Goal: Task Accomplishment & Management: Use online tool/utility

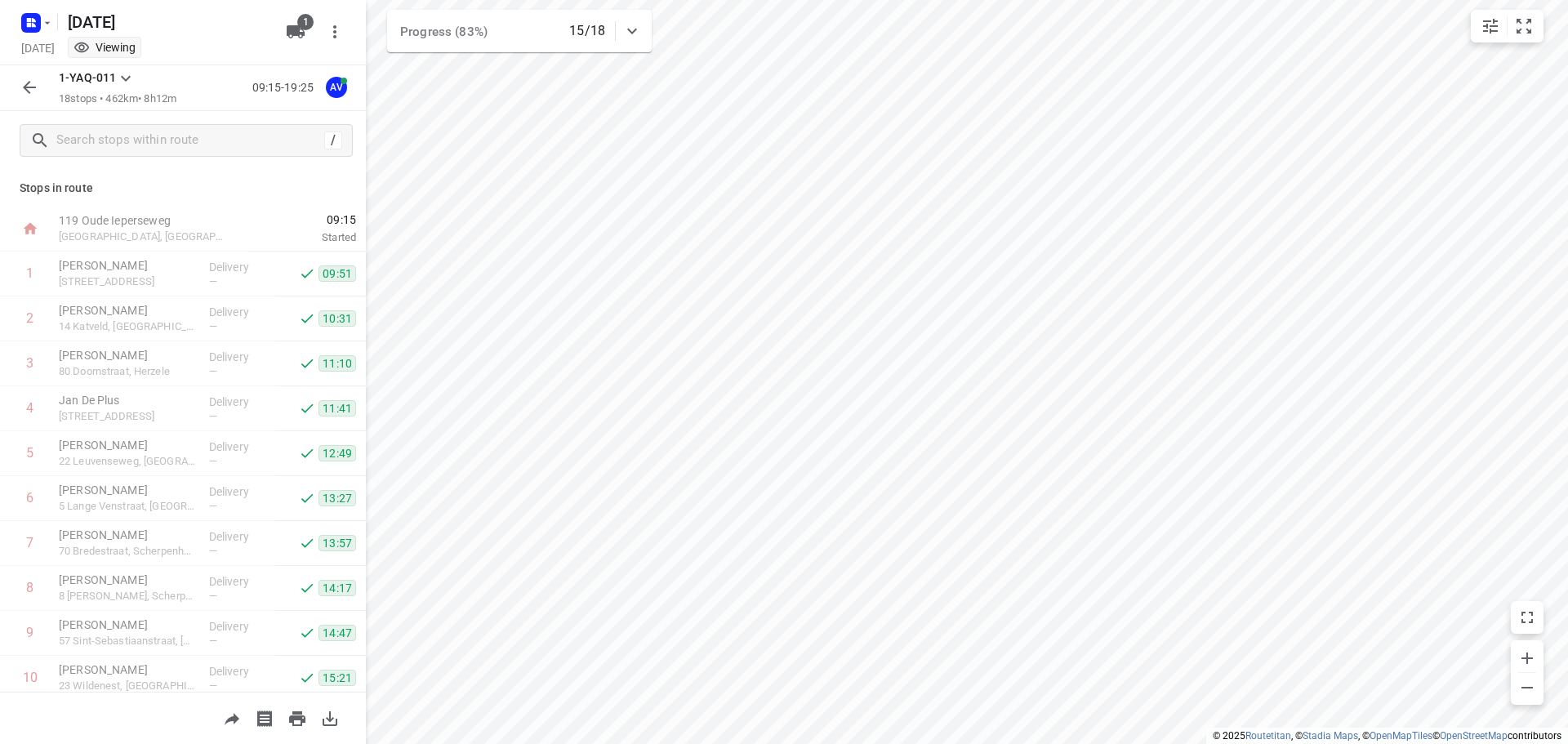
scroll to position [413, 0]
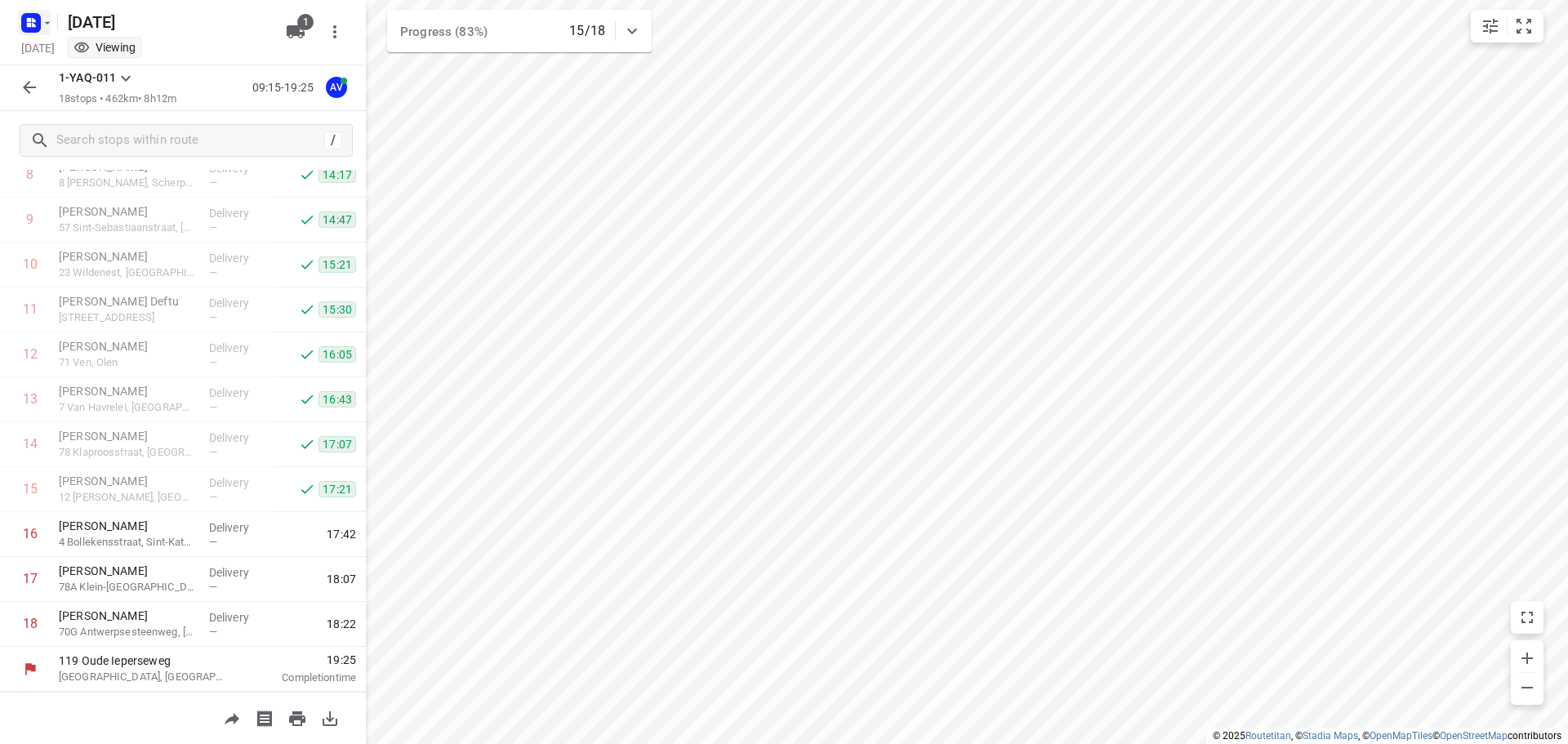
click at [30, 20] on icon "button" at bounding box center [28, 20] width 4 height 4
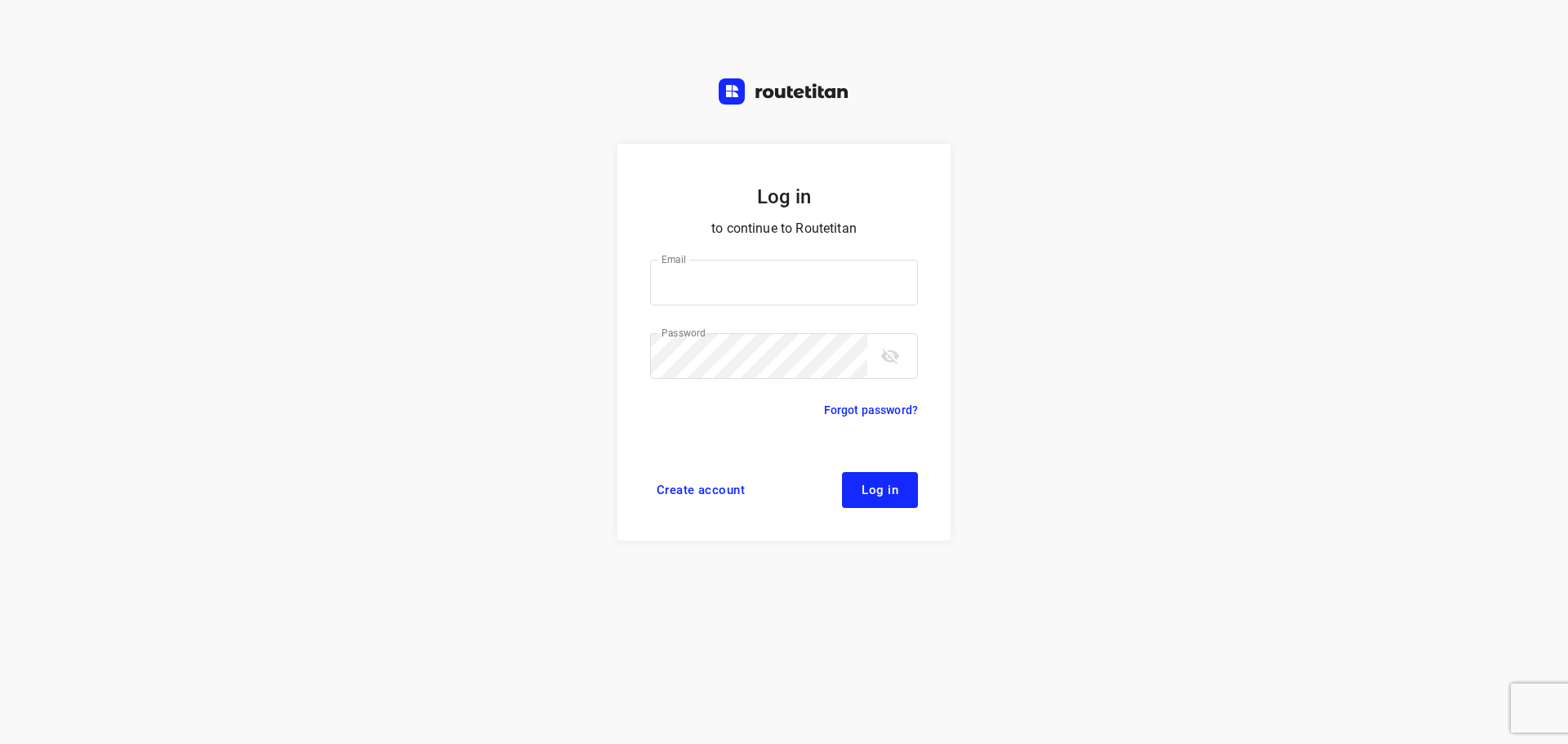
type input "didier@areco.be"
click at [884, 491] on span "Log in" at bounding box center [880, 490] width 37 height 13
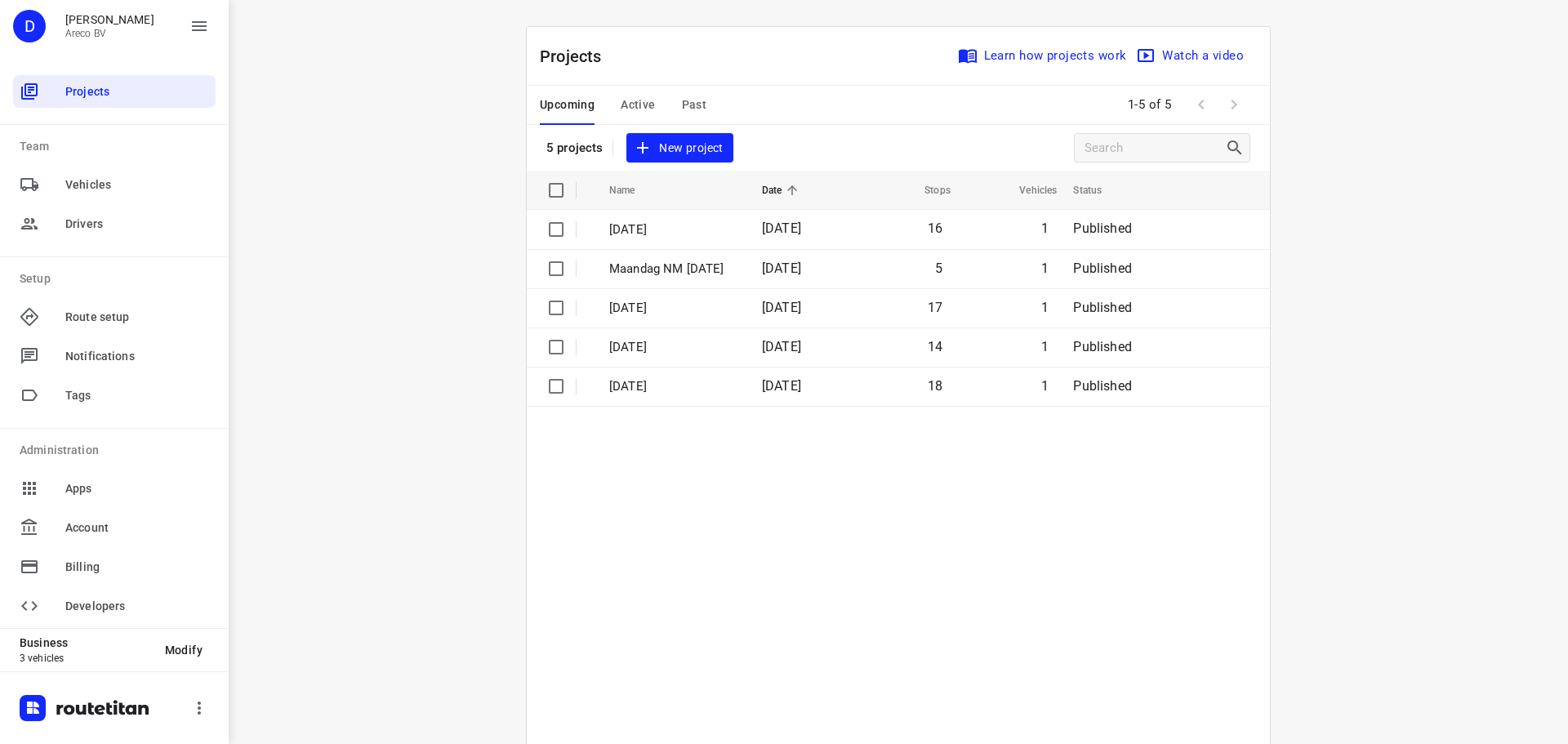
drag, startPoint x: 1325, startPoint y: 47, endPoint x: 1268, endPoint y: 14, distance: 65.9
click at [1325, 47] on div "i © 2025 Routetitan , © Stadia Maps , © OpenMapTiles © OpenStreetMap contributo…" at bounding box center [898, 372] width 1339 height 744
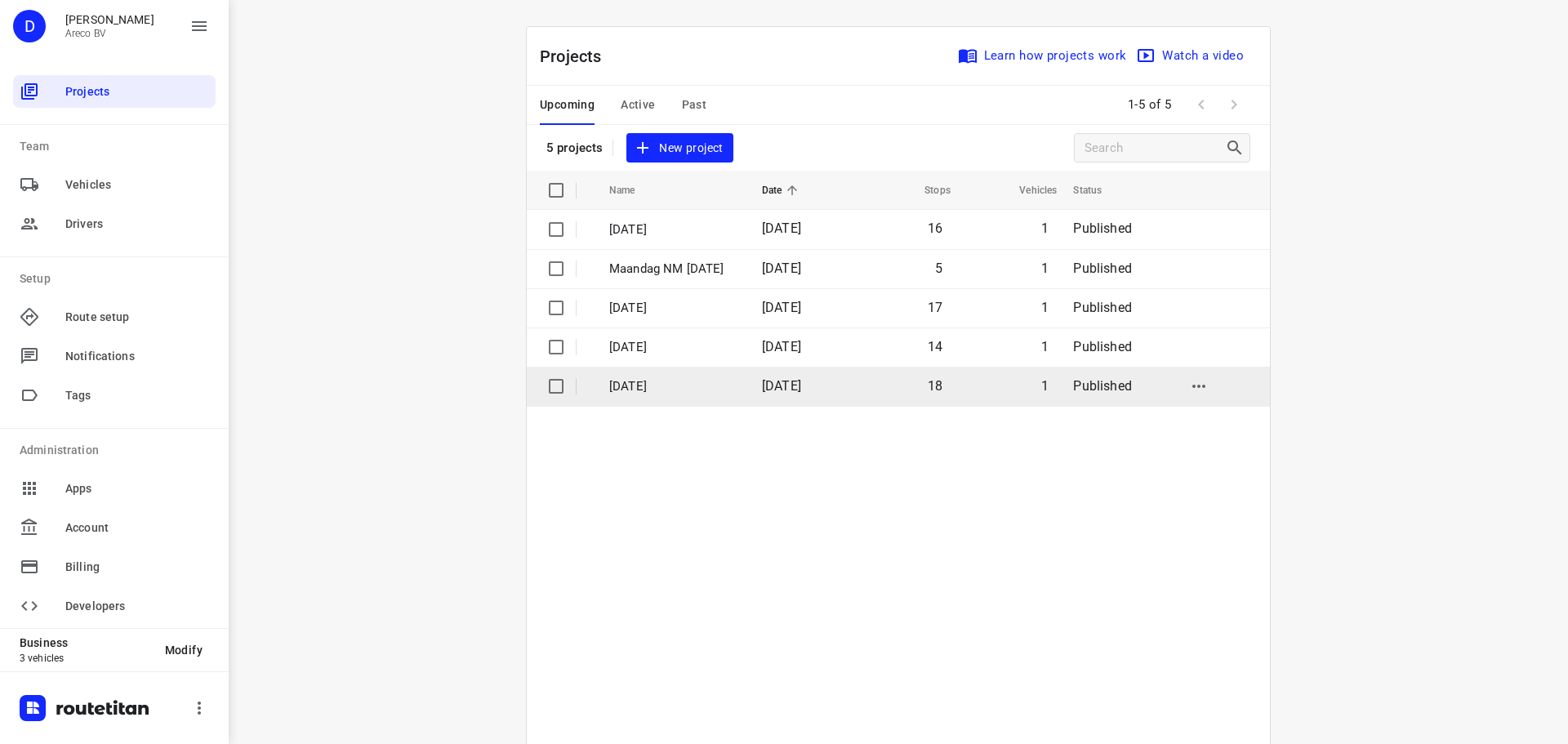
click at [661, 385] on p "[DATE]" at bounding box center [673, 387] width 128 height 19
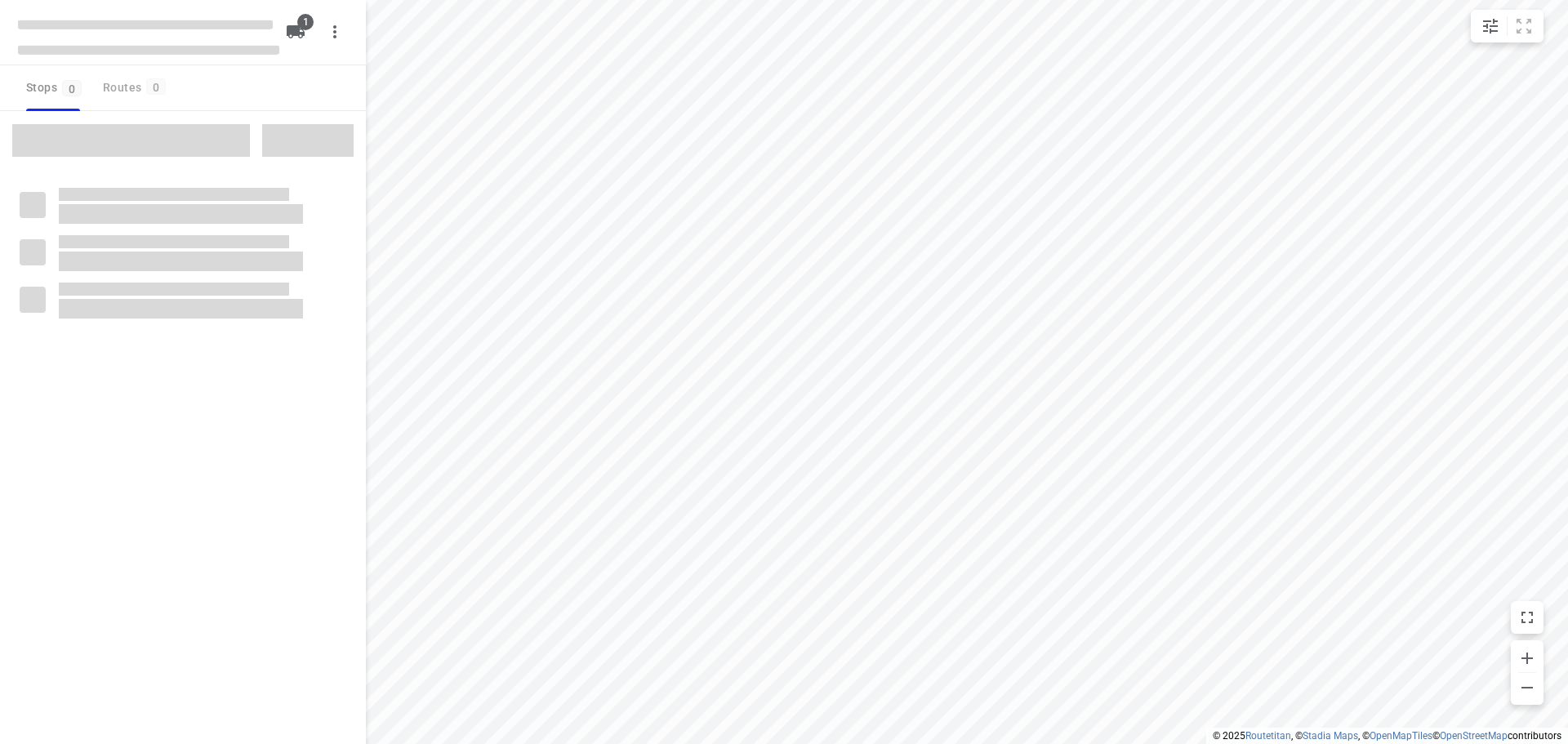
type input "distance"
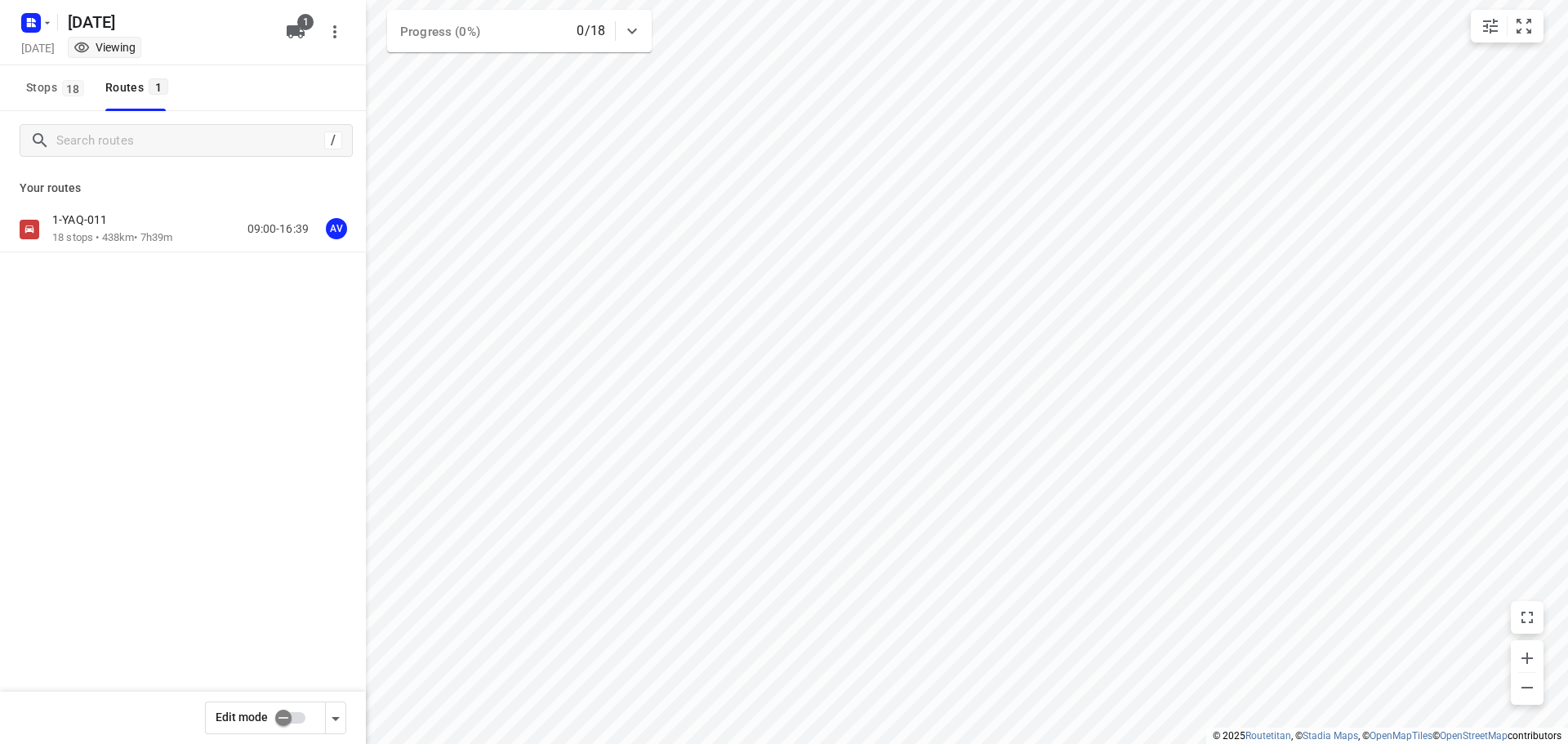
click at [115, 216] on p "1-YAQ-011" at bounding box center [84, 219] width 65 height 15
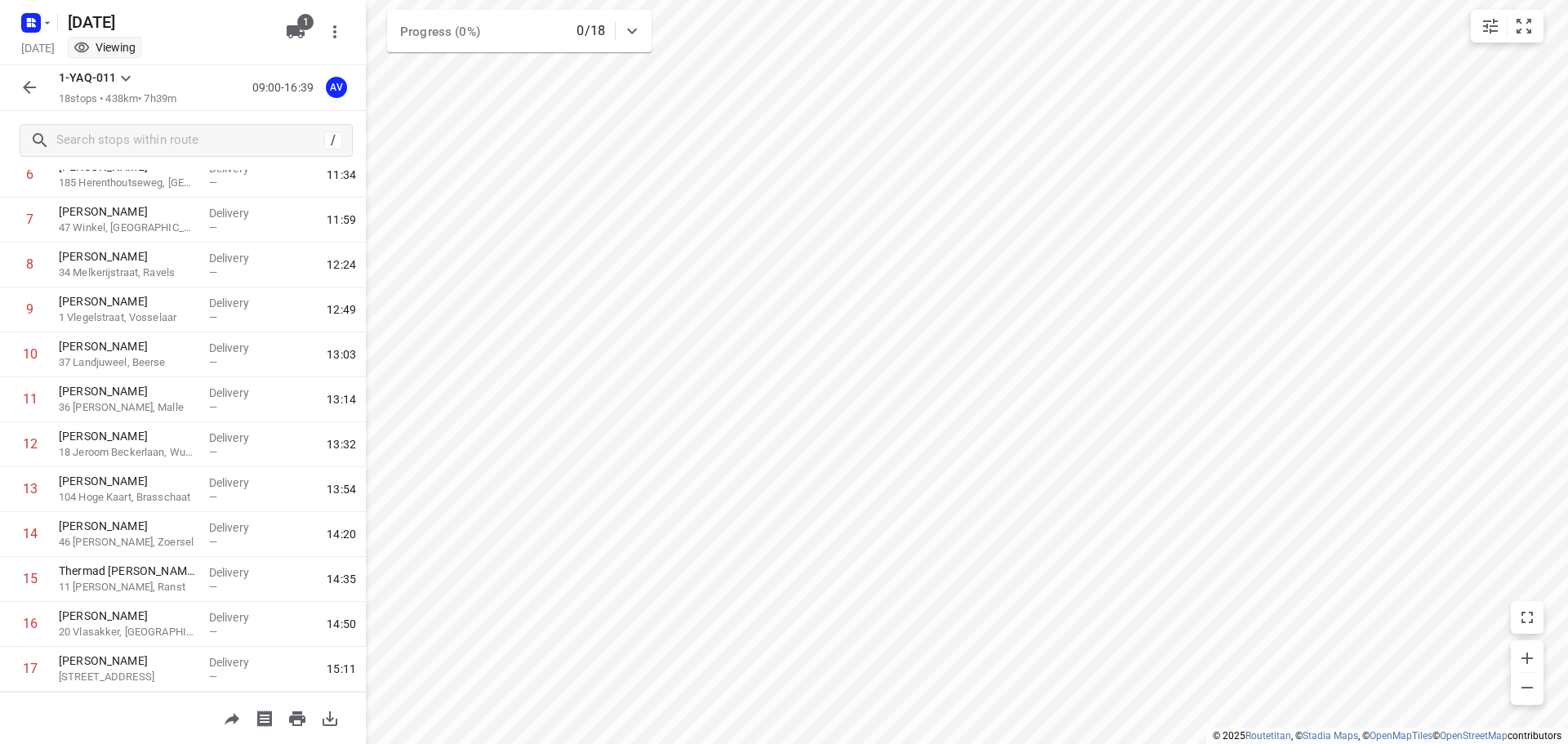
scroll to position [413, 0]
